Goal: Task Accomplishment & Management: Manage account settings

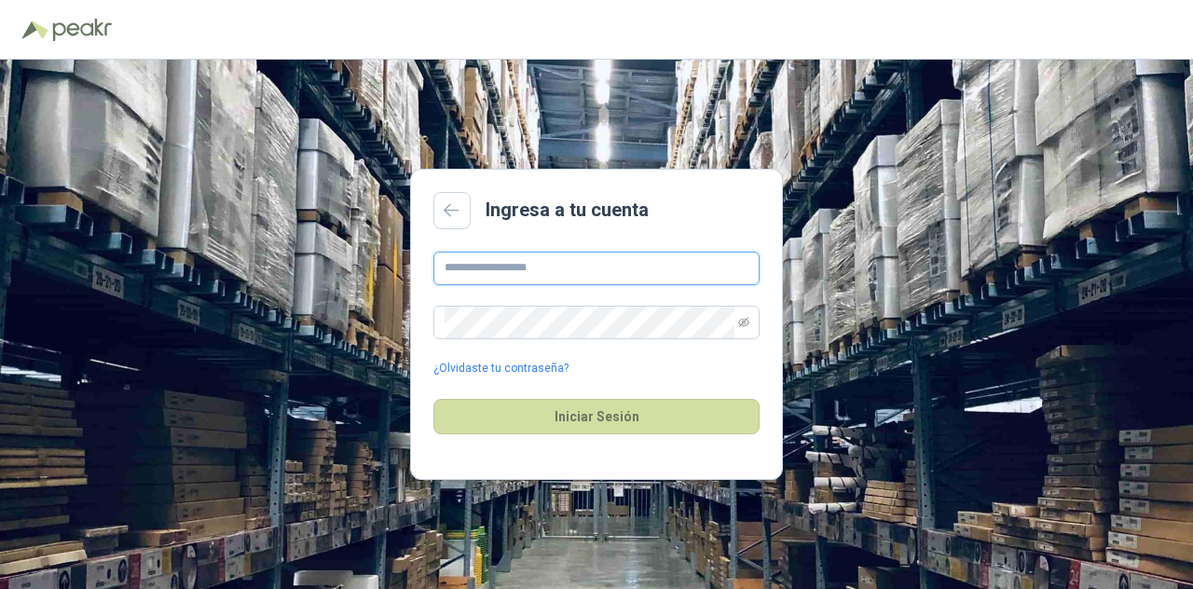
click at [548, 269] on input "text" at bounding box center [596, 269] width 326 height 34
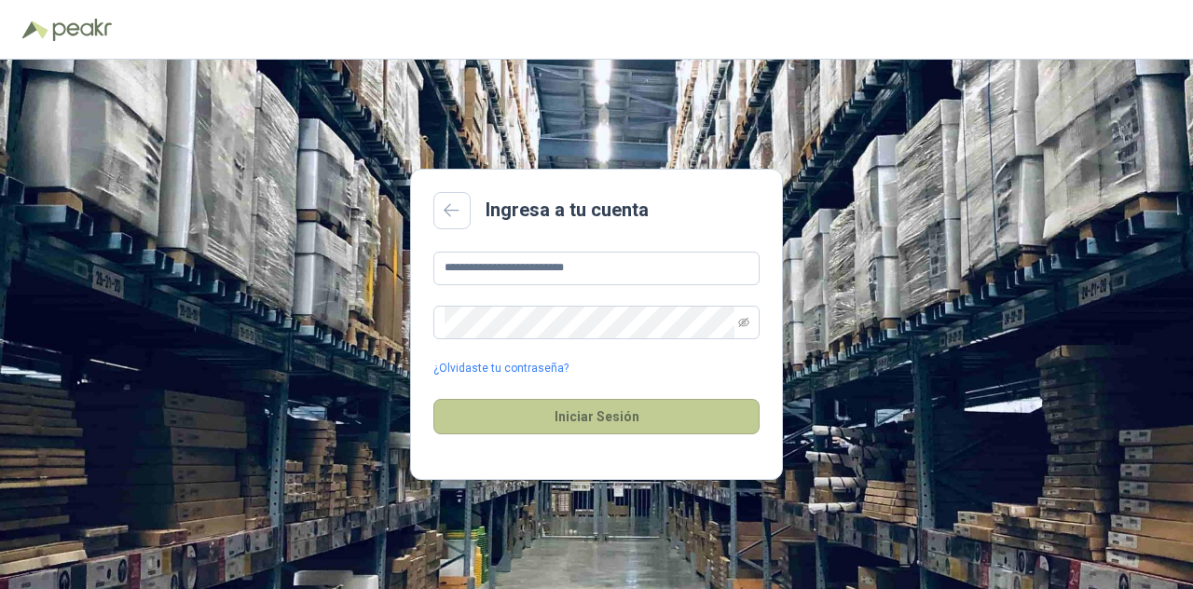
click at [574, 411] on button "Iniciar Sesión" at bounding box center [596, 416] width 326 height 35
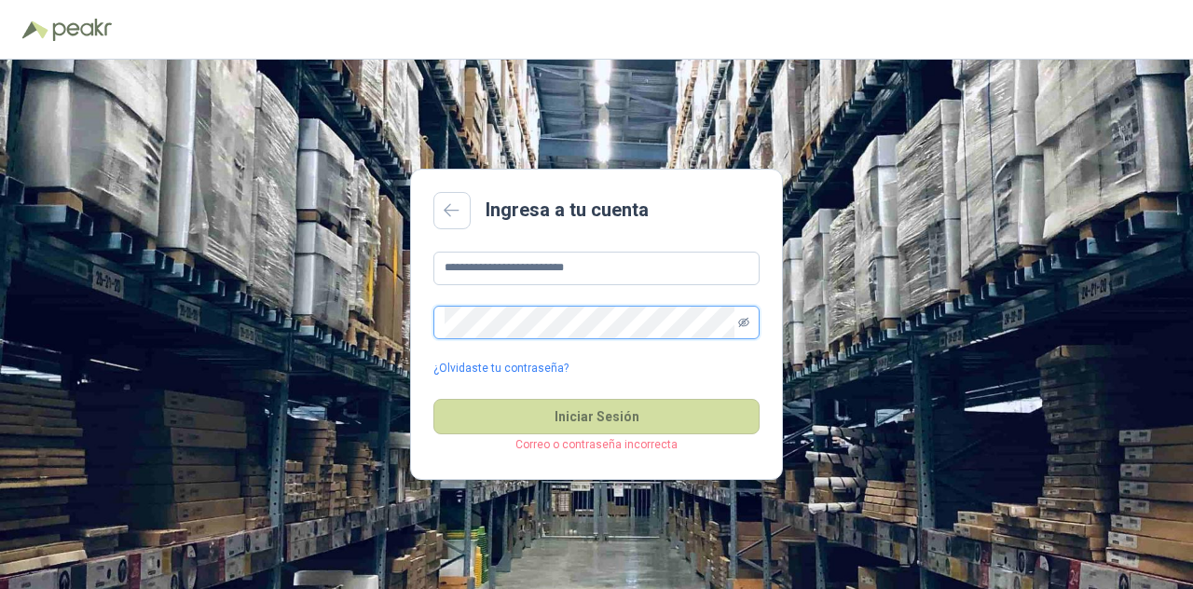
click at [743, 322] on icon "eye-invisible" at bounding box center [743, 321] width 11 height 9
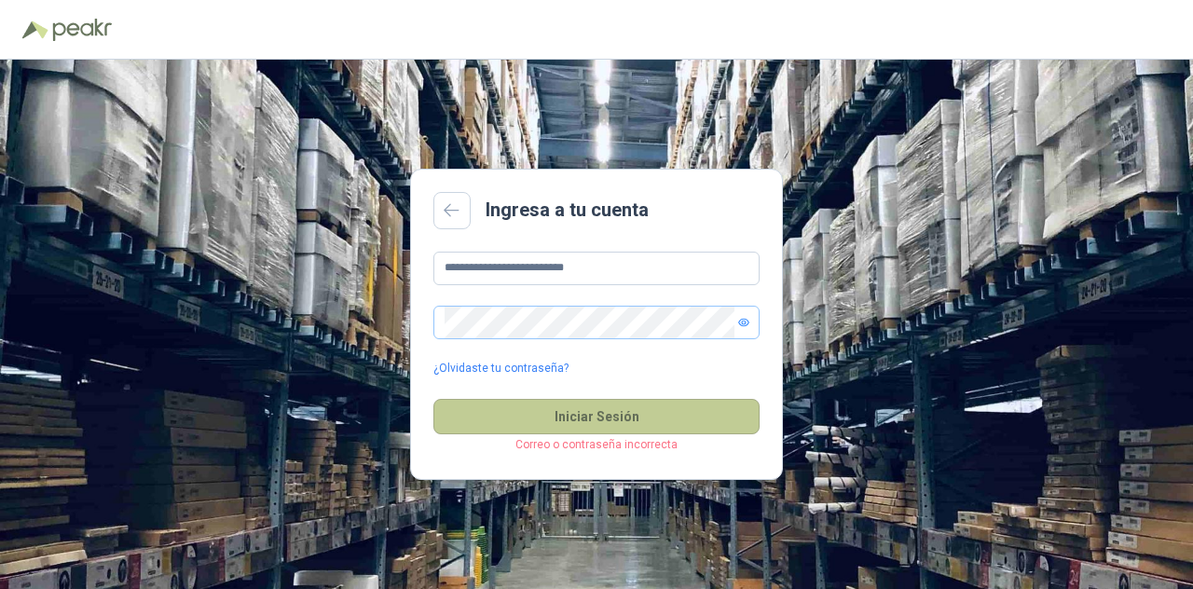
click at [552, 414] on button "Iniciar Sesión" at bounding box center [596, 416] width 326 height 35
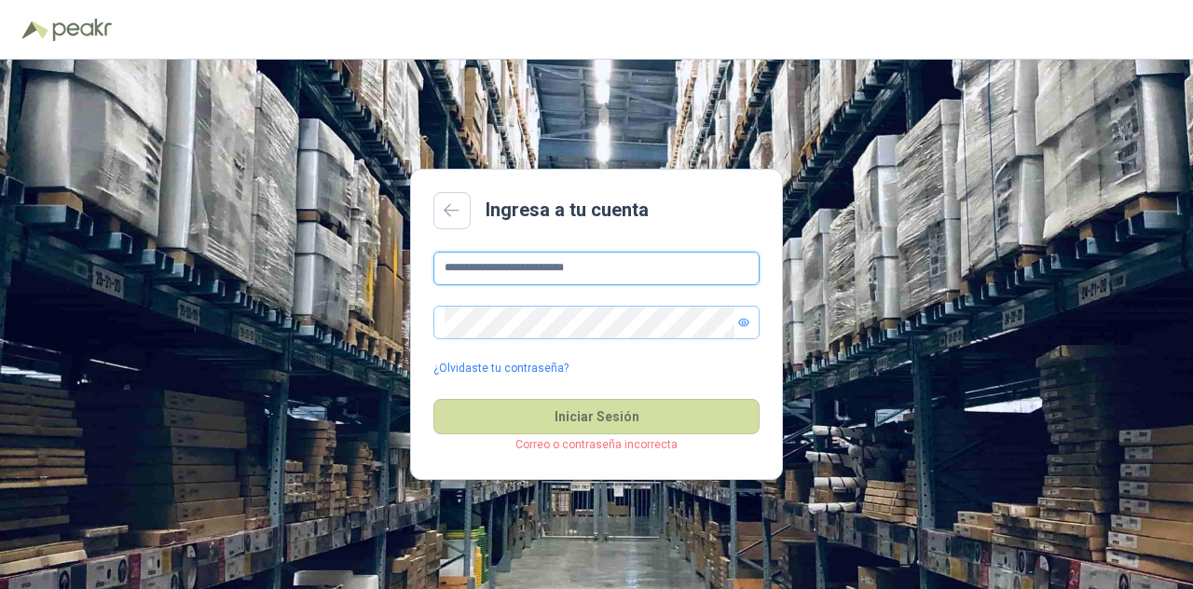
click at [608, 264] on input "**********" at bounding box center [596, 269] width 326 height 34
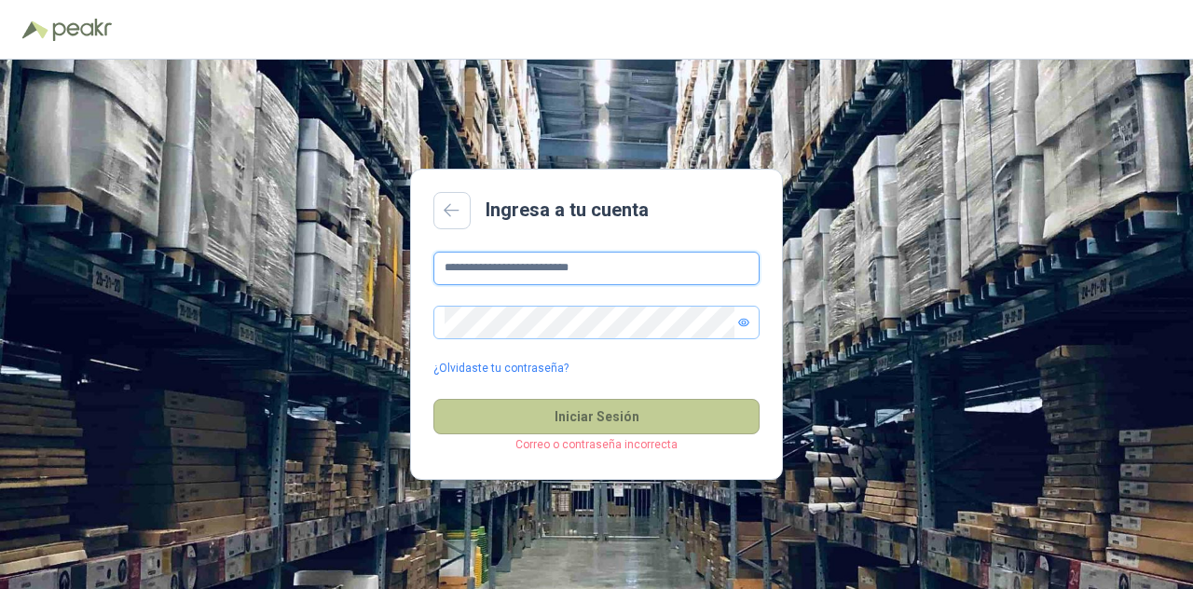
type input "**********"
click at [528, 424] on button "Iniciar Sesión" at bounding box center [596, 416] width 326 height 35
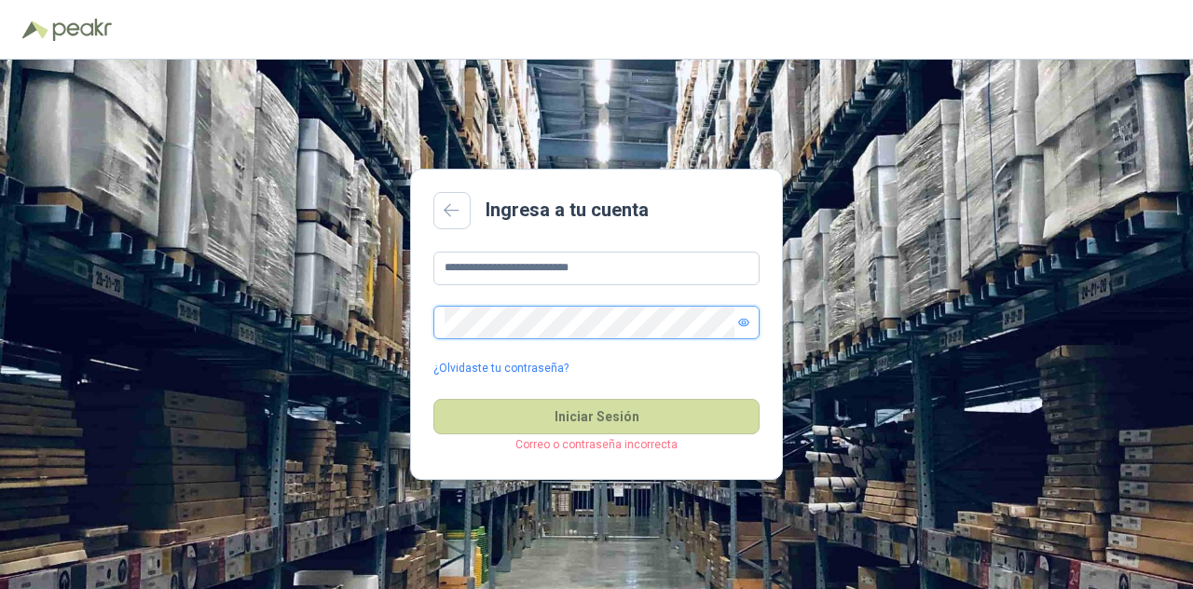
click at [433, 399] on button "Iniciar Sesión" at bounding box center [596, 416] width 326 height 35
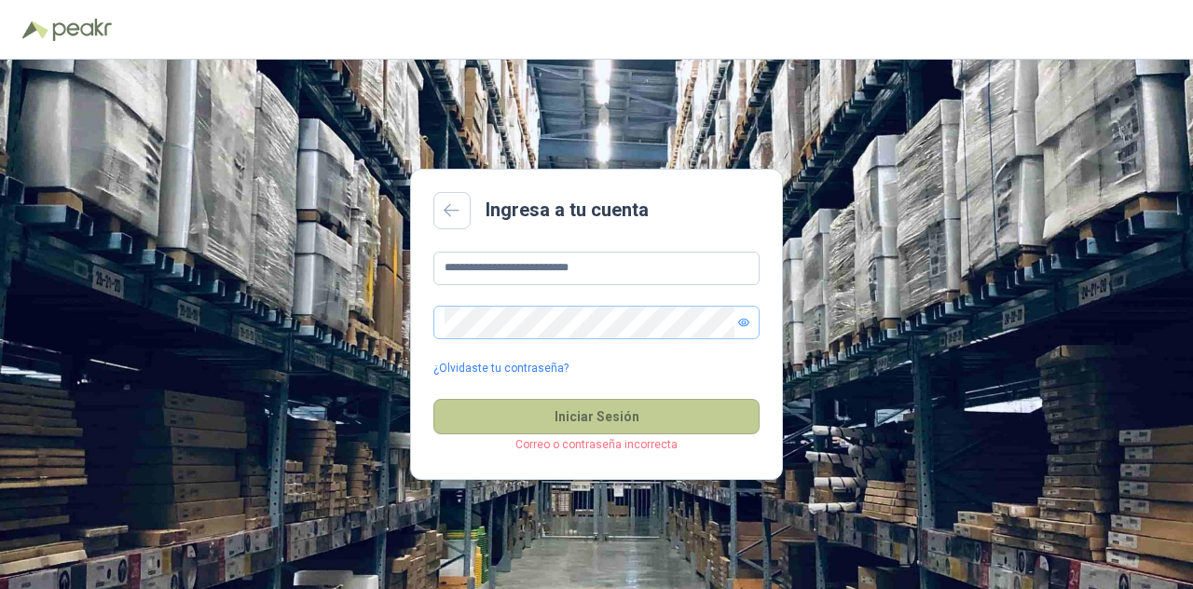
click at [619, 418] on button "Iniciar Sesión" at bounding box center [596, 416] width 326 height 35
click at [604, 420] on button "Iniciar Sesión" at bounding box center [596, 416] width 326 height 35
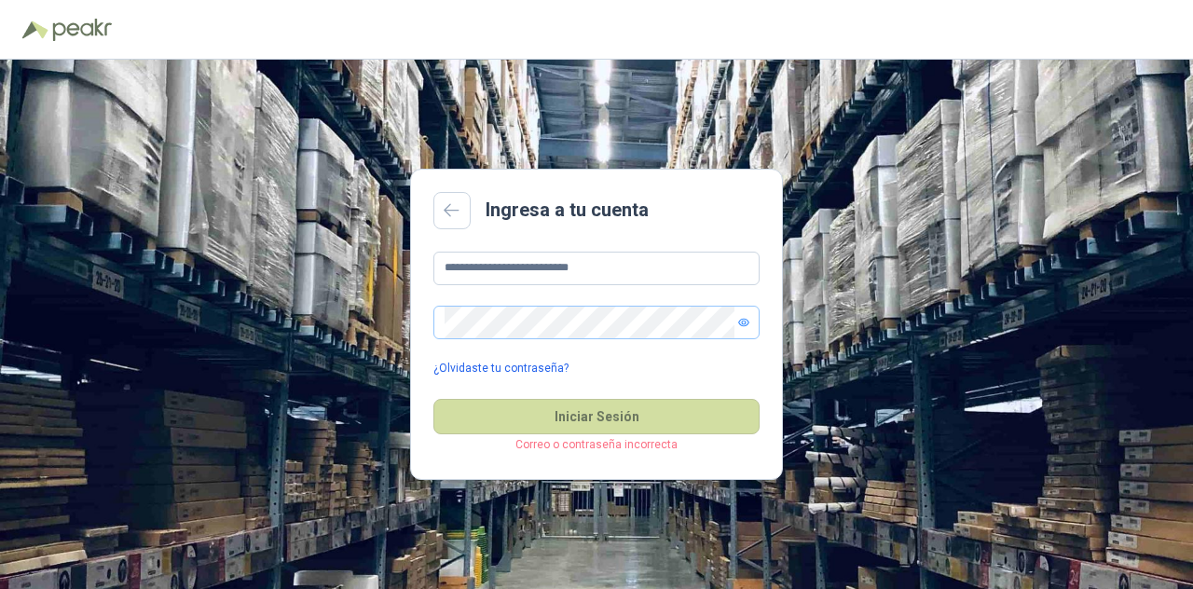
click at [502, 368] on link "¿Olvidaste tu contraseña?" at bounding box center [500, 369] width 135 height 18
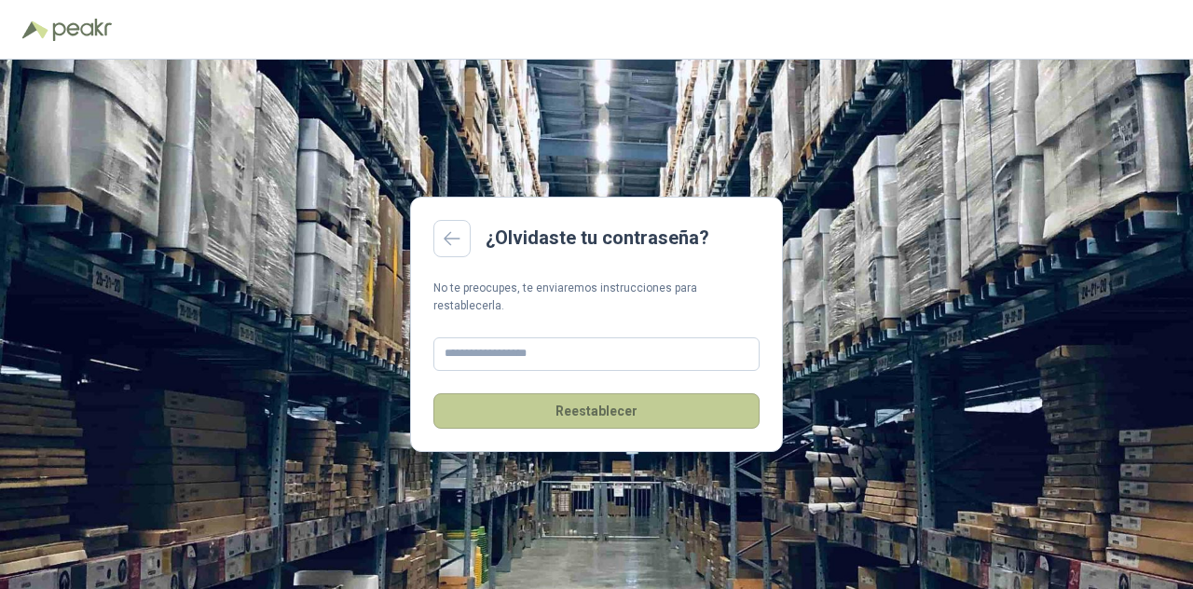
click at [580, 404] on button "Reestablecer" at bounding box center [596, 410] width 326 height 35
type input "**********"
click at [578, 403] on button "Reestablecer" at bounding box center [596, 410] width 326 height 35
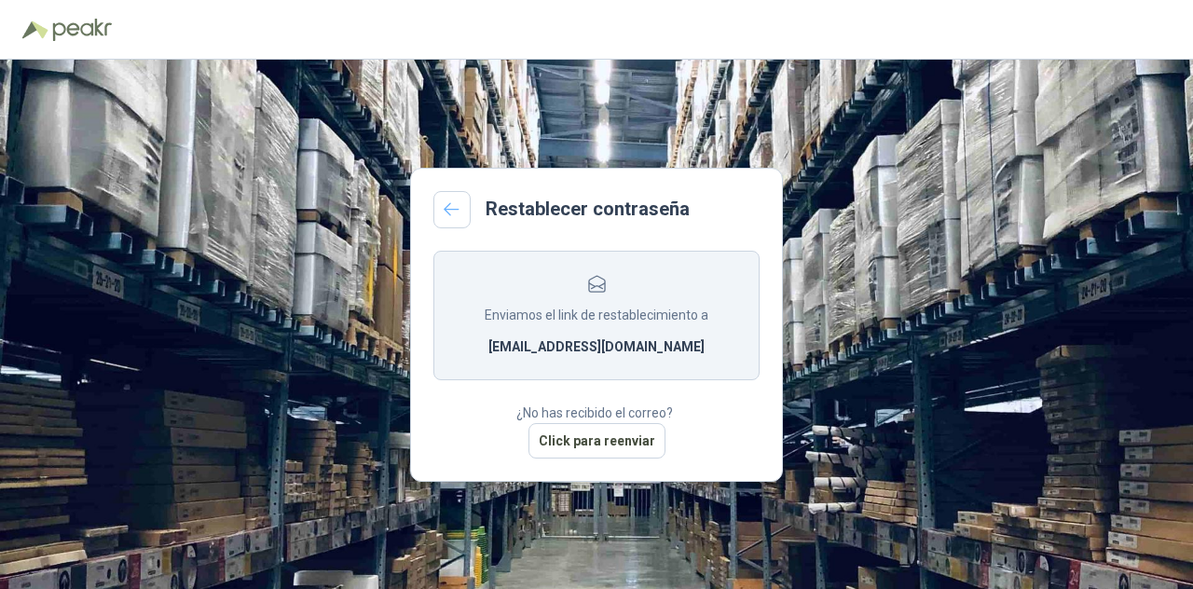
click at [447, 208] on icon at bounding box center [452, 209] width 17 height 15
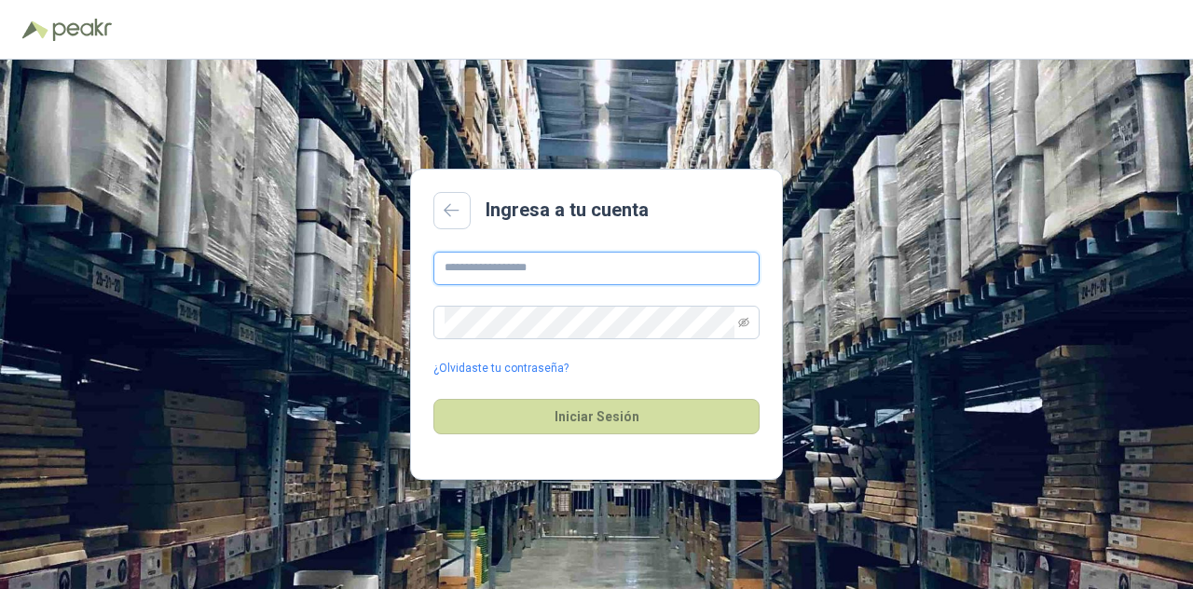
click at [498, 266] on input "text" at bounding box center [596, 269] width 326 height 34
type input "**********"
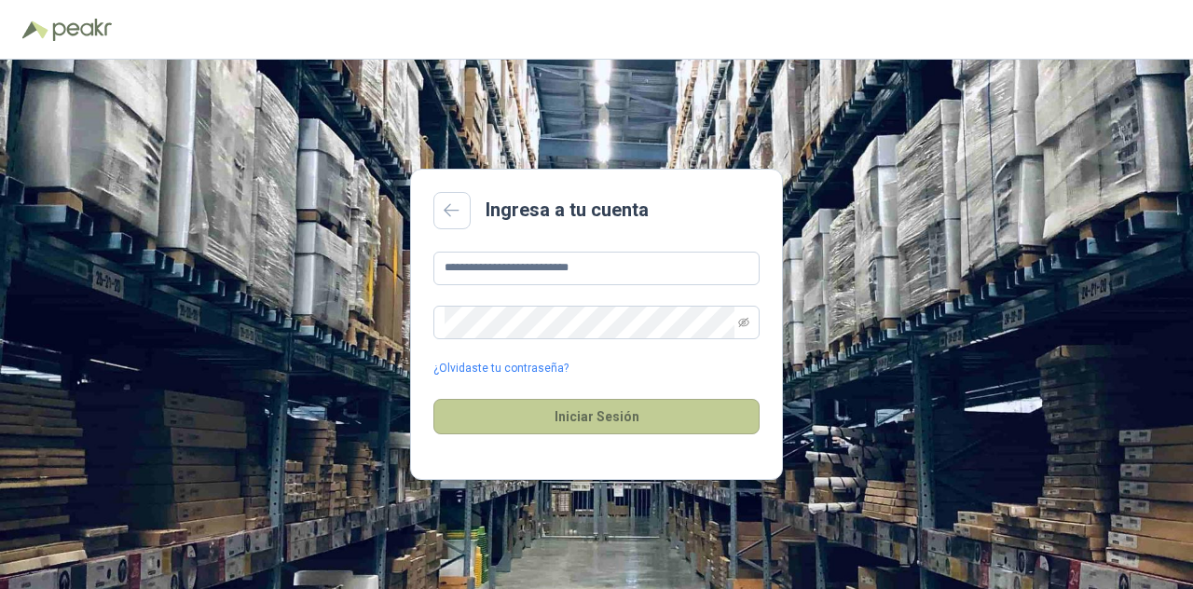
click at [526, 409] on button "Iniciar Sesión" at bounding box center [596, 416] width 326 height 35
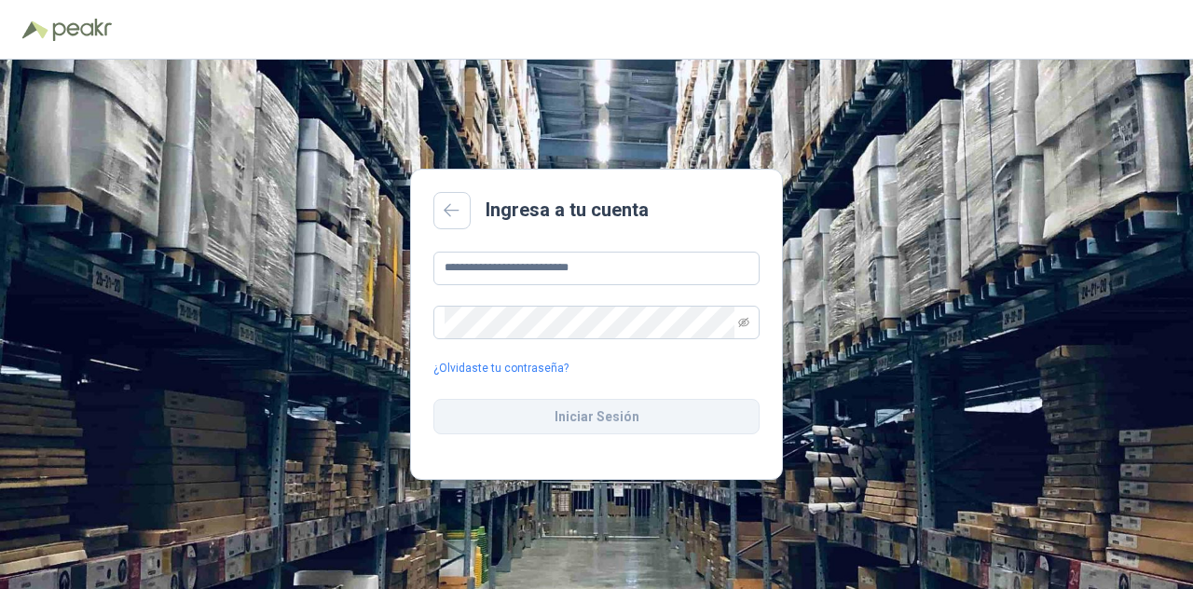
click at [526, 409] on button "Iniciar Sesión" at bounding box center [596, 416] width 326 height 35
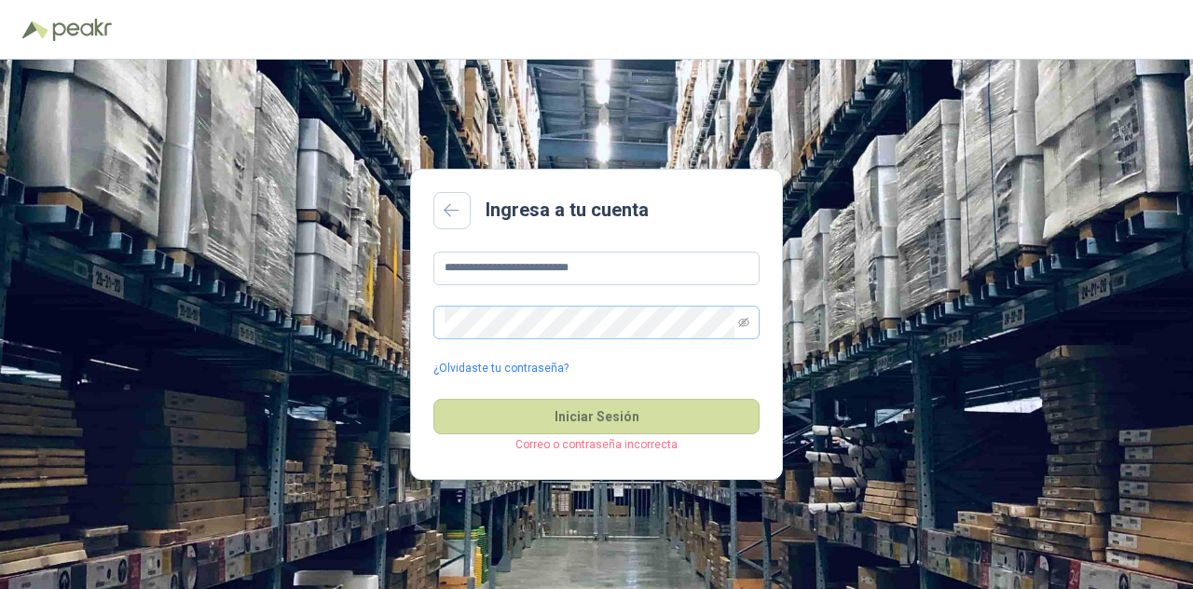
click at [736, 322] on span at bounding box center [596, 323] width 326 height 34
click at [738, 322] on icon "eye-invisible" at bounding box center [743, 322] width 11 height 11
click at [739, 318] on icon "eye" at bounding box center [743, 322] width 11 height 11
click at [739, 318] on icon "eye-invisible" at bounding box center [743, 322] width 11 height 11
